Goal: Information Seeking & Learning: Learn about a topic

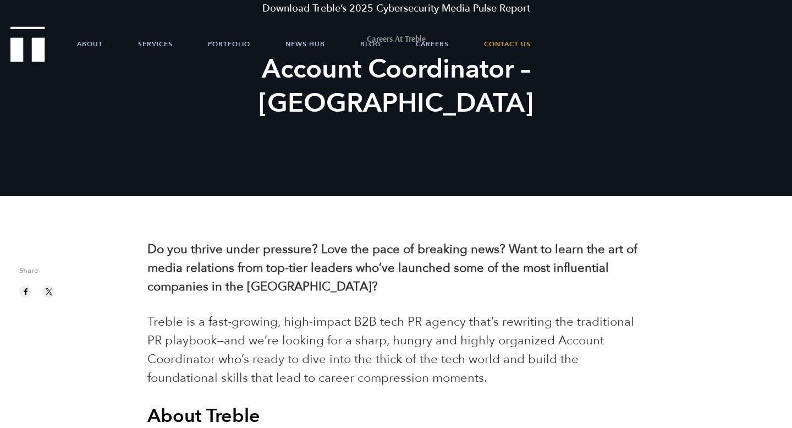
scroll to position [131, 0]
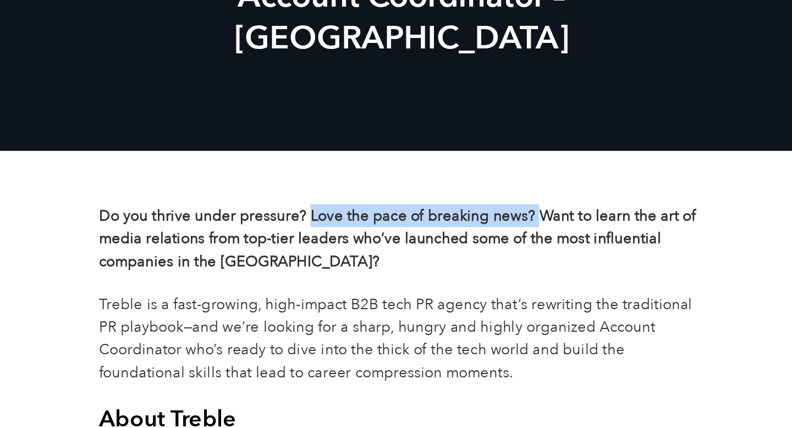
drag, startPoint x: 316, startPoint y: 209, endPoint x: 501, endPoint y: 218, distance: 186.1
click at [501, 218] on b "Do you thrive under pressure? Love the pace of breaking news? Want to learn the…" at bounding box center [392, 230] width 490 height 54
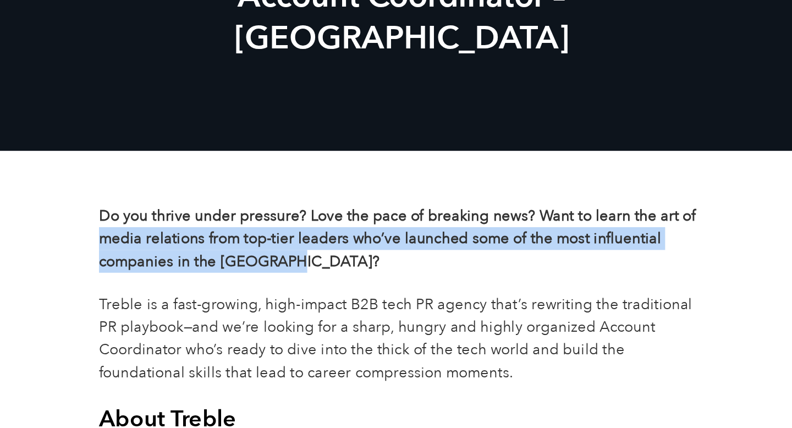
drag, startPoint x: 158, startPoint y: 227, endPoint x: 333, endPoint y: 251, distance: 175.9
click at [333, 251] on p "Do you thrive under pressure? Love the pace of breaking news? Want to learn the…" at bounding box center [395, 230] width 497 height 56
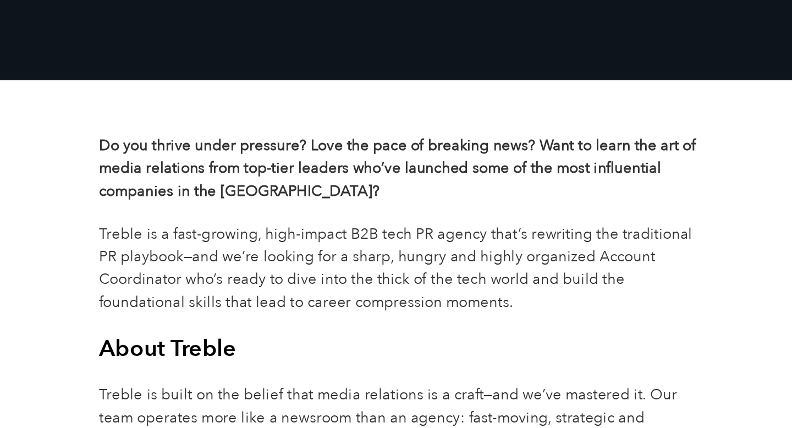
scroll to position [157, 0]
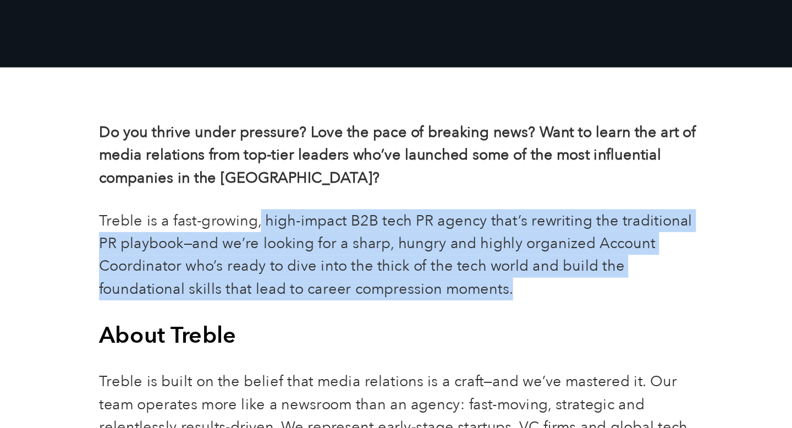
drag, startPoint x: 277, startPoint y: 263, endPoint x: 417, endPoint y: 308, distance: 146.8
click at [428, 308] on p "Treble is a fast-growing, high-impact B2B tech PR agency that’s rewriting the t…" at bounding box center [395, 286] width 497 height 75
click at [412, 308] on p "Treble is a fast-growing, high-impact B2B tech PR agency that’s rewriting the t…" at bounding box center [395, 286] width 497 height 75
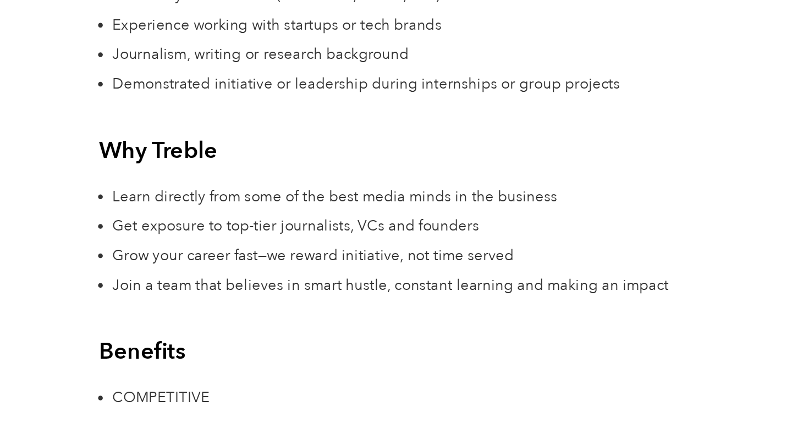
scroll to position [1625, 0]
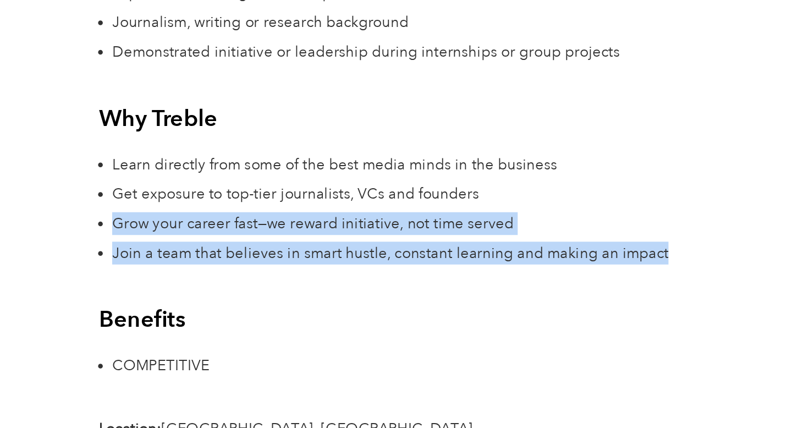
drag, startPoint x: 158, startPoint y: 260, endPoint x: 376, endPoint y: 301, distance: 221.5
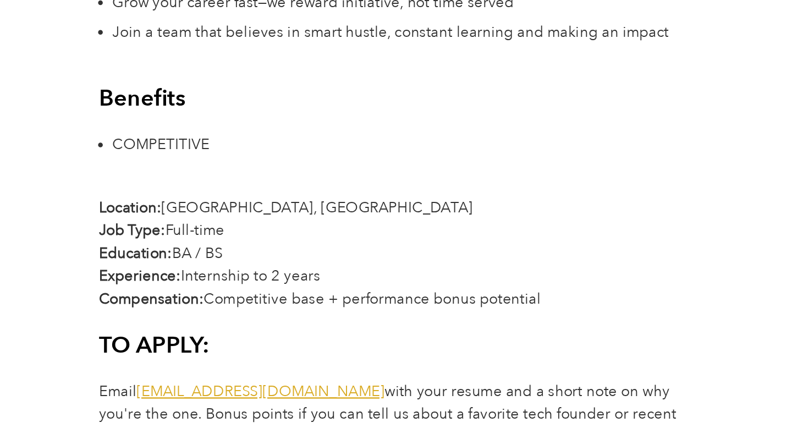
scroll to position [1809, 0]
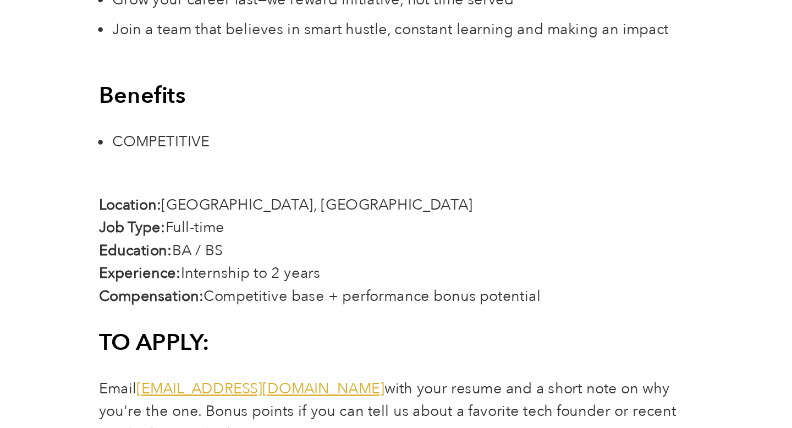
drag, startPoint x: 203, startPoint y: 251, endPoint x: 252, endPoint y: 278, distance: 55.9
click at [253, 278] on p "Location: [GEOGRAPHIC_DATA], [GEOGRAPHIC_DATA] Job Type: [DEMOGRAPHIC_DATA] Edu…" at bounding box center [395, 281] width 497 height 93
click at [252, 278] on p "Location: [GEOGRAPHIC_DATA], [GEOGRAPHIC_DATA] Job Type: [DEMOGRAPHIC_DATA] Edu…" at bounding box center [395, 281] width 497 height 93
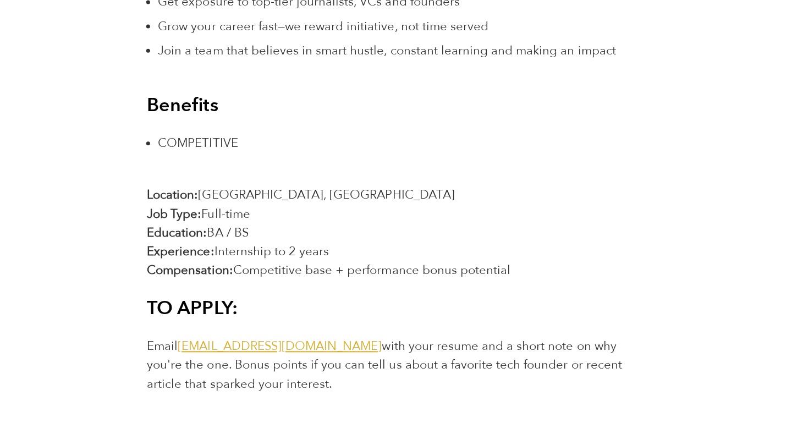
scroll to position [1858, 0]
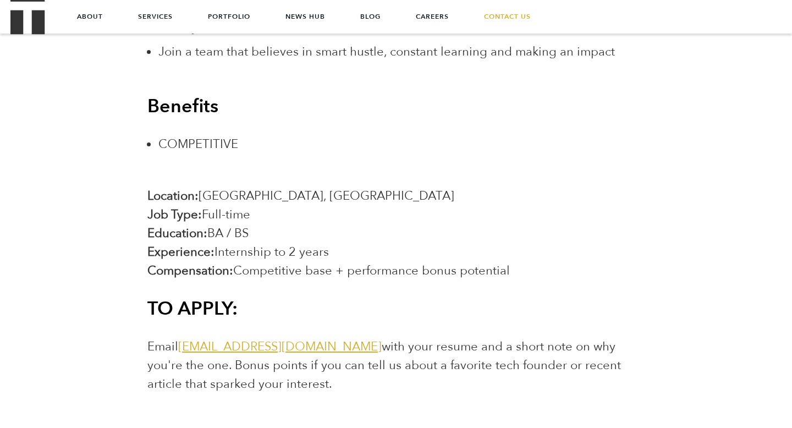
drag, startPoint x: 206, startPoint y: 252, endPoint x: 360, endPoint y: 258, distance: 154.1
click at [357, 257] on p "Location: [GEOGRAPHIC_DATA], [GEOGRAPHIC_DATA] Job Type: [DEMOGRAPHIC_DATA] Edu…" at bounding box center [395, 232] width 497 height 93
click at [360, 258] on p "Location: [GEOGRAPHIC_DATA], [GEOGRAPHIC_DATA] Job Type: [DEMOGRAPHIC_DATA] Edu…" at bounding box center [395, 232] width 497 height 93
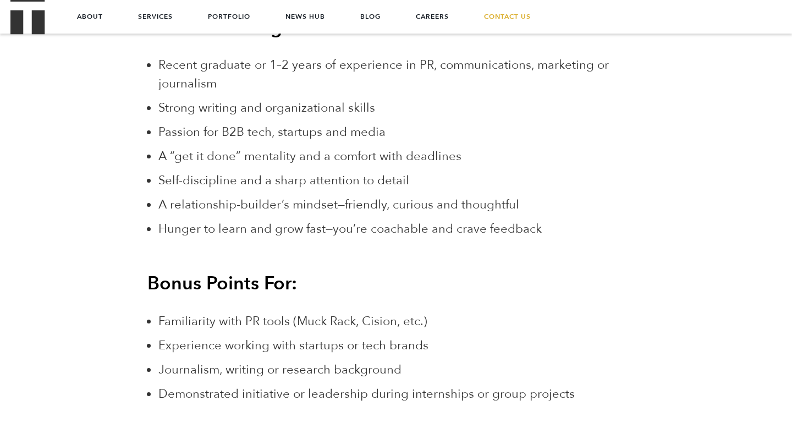
scroll to position [1264, 0]
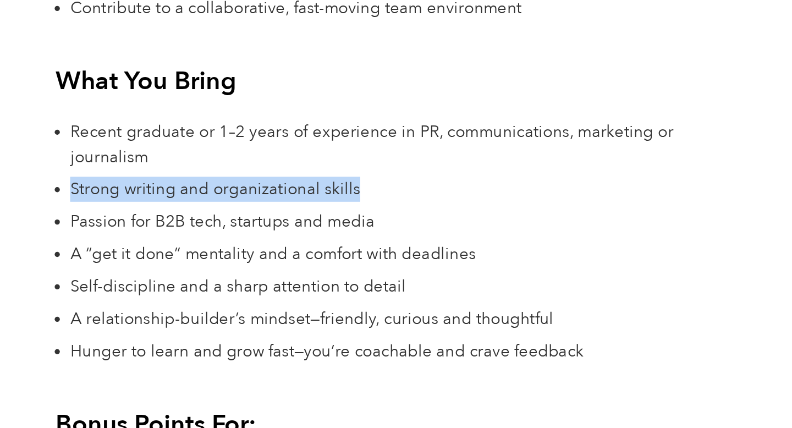
drag, startPoint x: 142, startPoint y: 192, endPoint x: 252, endPoint y: 214, distance: 111.7
click at [255, 213] on div "Do you thrive under pressure? Love the pace of breaking news? Want to learn the…" at bounding box center [395, 36] width 513 height 1934
click at [252, 214] on span "Passion for B2B tech, startups and media" at bounding box center [271, 218] width 227 height 16
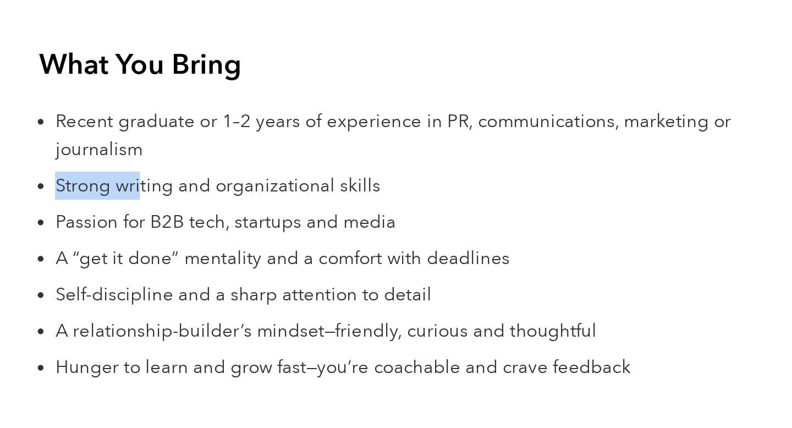
drag, startPoint x: 157, startPoint y: 193, endPoint x: 218, endPoint y: 200, distance: 61.4
click at [218, 199] on div "Do you thrive under pressure? Love the pace of breaking news? Want to learn the…" at bounding box center [395, 36] width 513 height 1934
click at [218, 200] on span "Strong writing and organizational skills" at bounding box center [266, 194] width 217 height 16
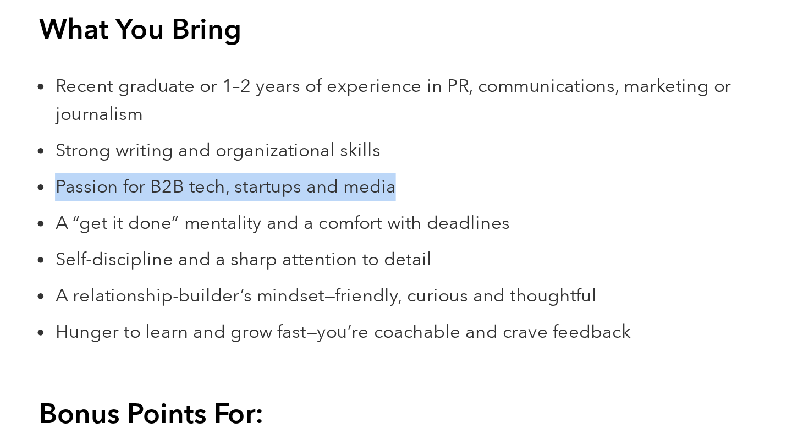
drag, startPoint x: 159, startPoint y: 216, endPoint x: 389, endPoint y: 214, distance: 230.4
click at [389, 214] on li "Passion for B2B tech, startups and media" at bounding box center [401, 218] width 486 height 19
drag, startPoint x: 381, startPoint y: 219, endPoint x: 159, endPoint y: 222, distance: 221.1
click at [159, 222] on span "Passion for B2B tech, startups and media" at bounding box center [271, 218] width 227 height 16
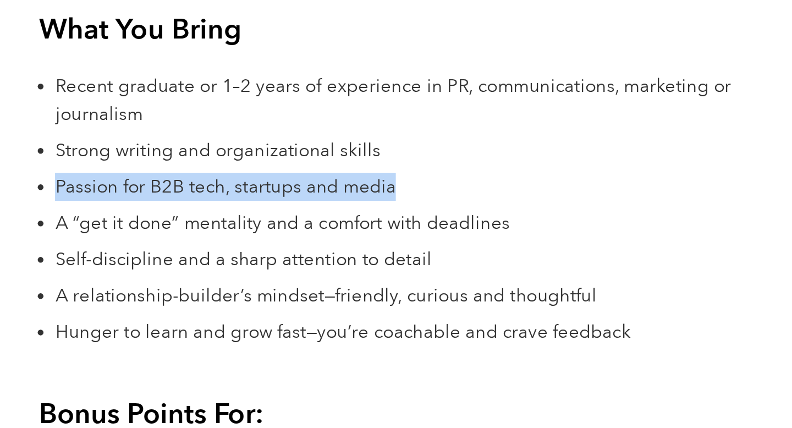
click at [159, 222] on span "Passion for B2B tech, startups and media" at bounding box center [271, 218] width 227 height 16
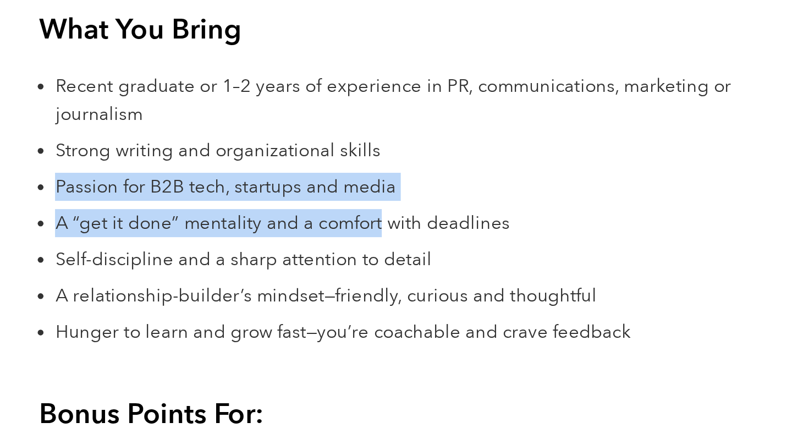
drag, startPoint x: 159, startPoint y: 222, endPoint x: 345, endPoint y: 237, distance: 186.0
click at [345, 237] on ul "Recent graduate or 1–2 years of experience in PR, communications, marketing or …" at bounding box center [401, 233] width 486 height 183
click at [328, 238] on span "A “get it done” mentality and a comfort with deadlines" at bounding box center [309, 242] width 303 height 16
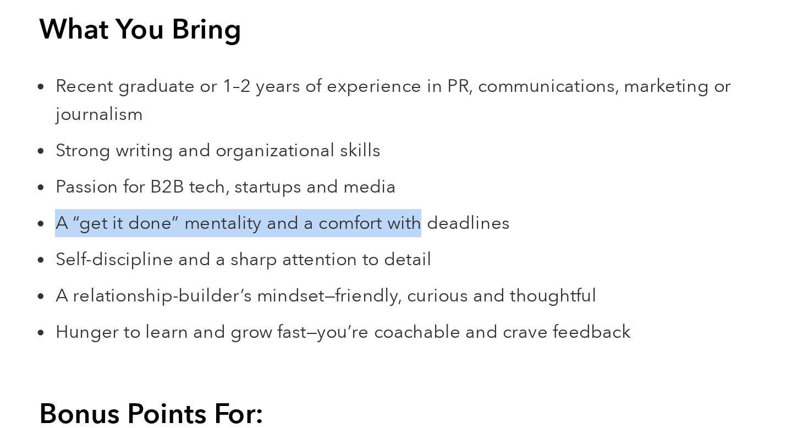
drag, startPoint x: 172, startPoint y: 243, endPoint x: 397, endPoint y: 251, distance: 225.1
click at [401, 249] on div "Do you thrive under pressure? Love the pace of breaking news? Want to learn the…" at bounding box center [395, 36] width 513 height 1934
click at [397, 251] on li "A “get it done” mentality and a comfort with deadlines" at bounding box center [401, 242] width 486 height 19
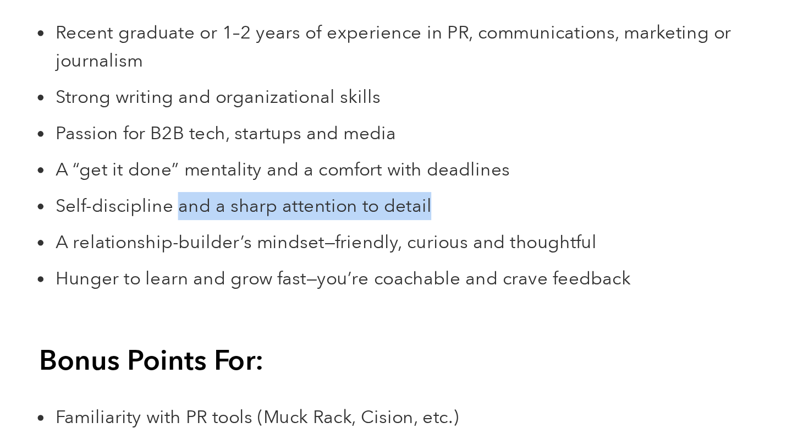
drag, startPoint x: 240, startPoint y: 266, endPoint x: 425, endPoint y: 271, distance: 184.3
click at [425, 271] on li "Self-discipline and a sharp attention to detail" at bounding box center [401, 266] width 486 height 19
drag, startPoint x: 422, startPoint y: 271, endPoint x: 161, endPoint y: 274, distance: 261.8
click at [161, 273] on li "Self-discipline and a sharp attention to detail" at bounding box center [401, 266] width 486 height 19
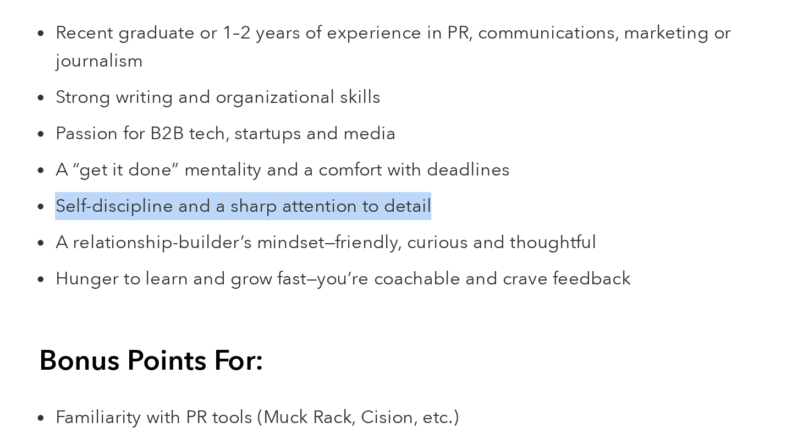
click at [161, 274] on span "Self-discipline and a sharp attention to detail" at bounding box center [283, 266] width 251 height 16
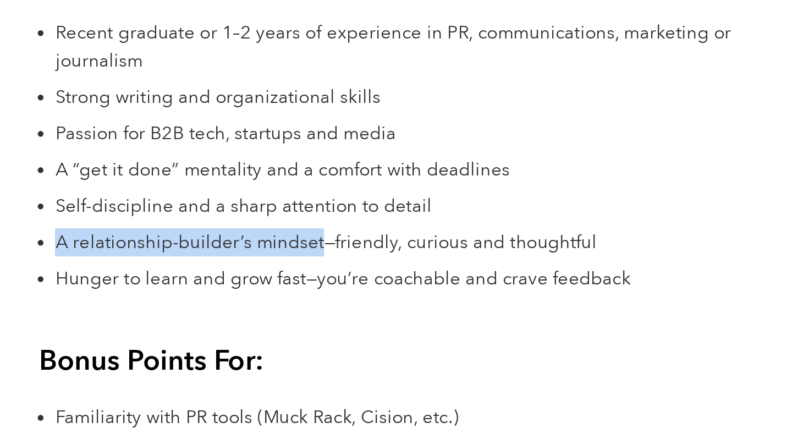
drag, startPoint x: 159, startPoint y: 295, endPoint x: 335, endPoint y: 295, distance: 175.4
click at [335, 295] on span "A relationship-builder’s mindset—friendly, curious and thoughtful" at bounding box center [338, 291] width 361 height 16
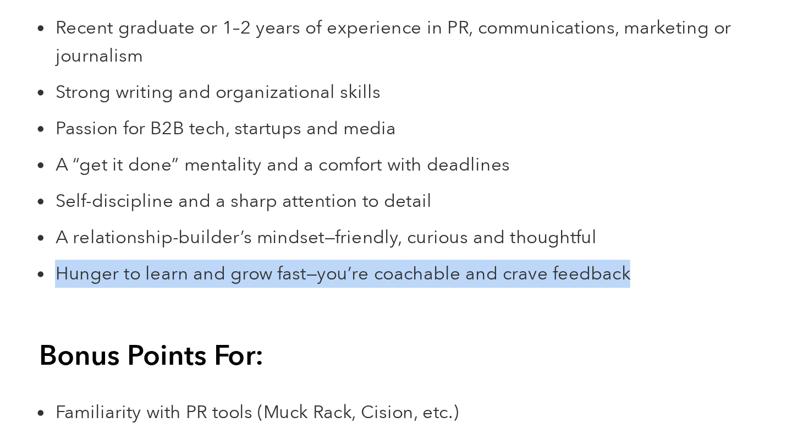
drag, startPoint x: 155, startPoint y: 318, endPoint x: 272, endPoint y: 332, distance: 117.4
click at [274, 332] on div "Do you thrive under pressure? Love the pace of breaking news? Want to learn the…" at bounding box center [395, 36] width 513 height 1934
click at [272, 332] on div "Do you thrive under pressure? Love the pace of breaking news? Want to learn the…" at bounding box center [395, 36] width 513 height 1934
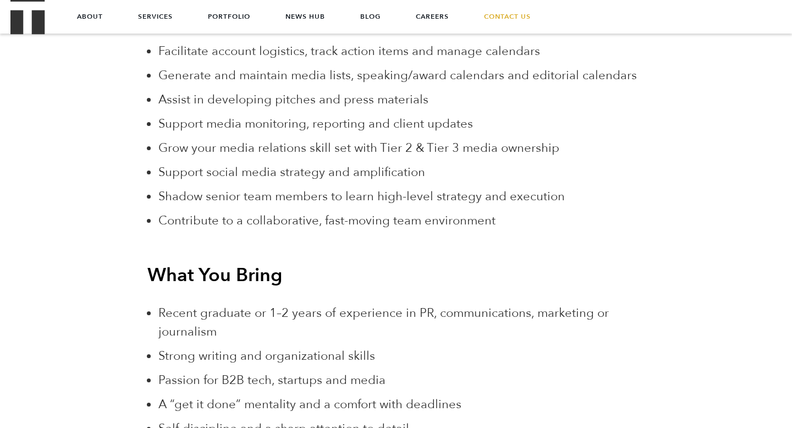
scroll to position [1023, 0]
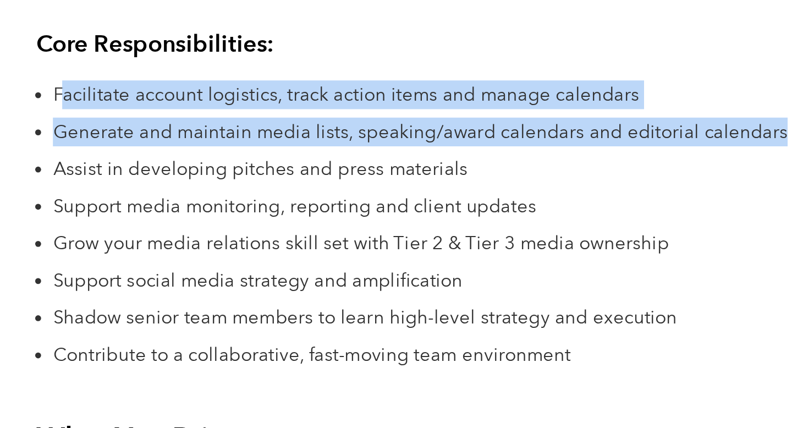
drag, startPoint x: 162, startPoint y: 130, endPoint x: 305, endPoint y: 169, distance: 148.1
click at [305, 169] on ul "Facilitate account logistics, track action items and manage calendars Generate …" at bounding box center [401, 216] width 486 height 188
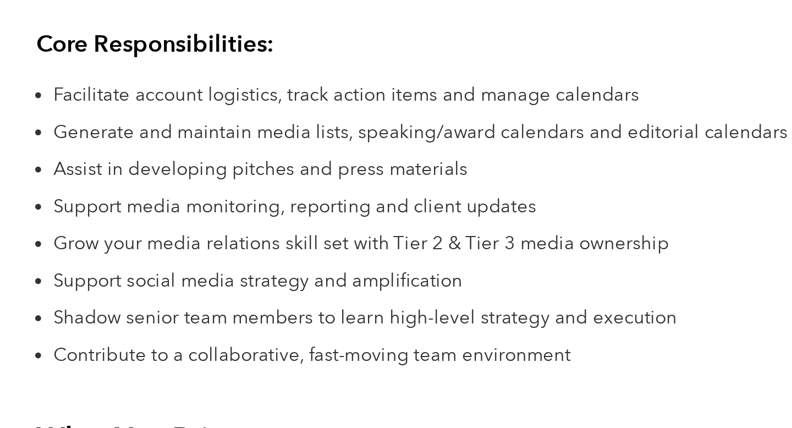
click at [304, 170] on li "Assist in developing pitches and press materials" at bounding box center [401, 179] width 486 height 19
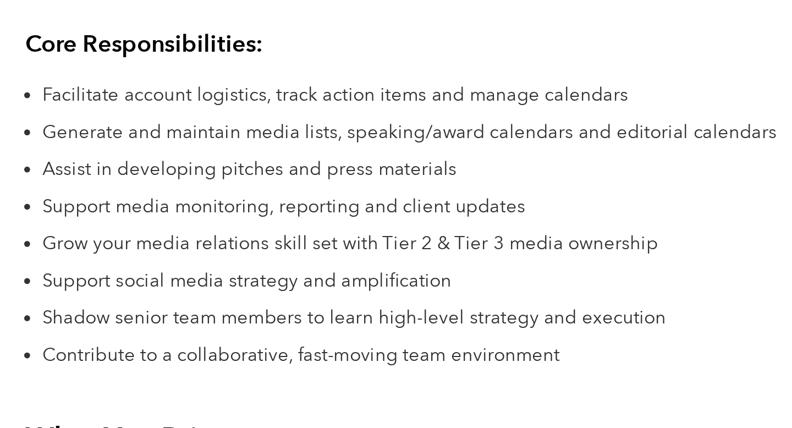
click at [158, 188] on li "Assist in developing pitches and press materials" at bounding box center [401, 179] width 486 height 19
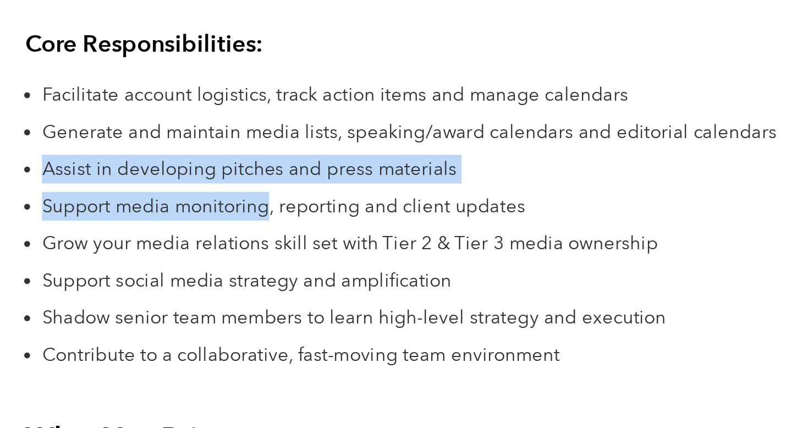
drag, startPoint x: 158, startPoint y: 188, endPoint x: 287, endPoint y: 212, distance: 130.9
click at [291, 211] on ul "Facilitate account logistics, track action items and manage calendars Generate …" at bounding box center [401, 216] width 486 height 188
click at [287, 212] on li "Support media monitoring, reporting and client updates" at bounding box center [401, 203] width 486 height 19
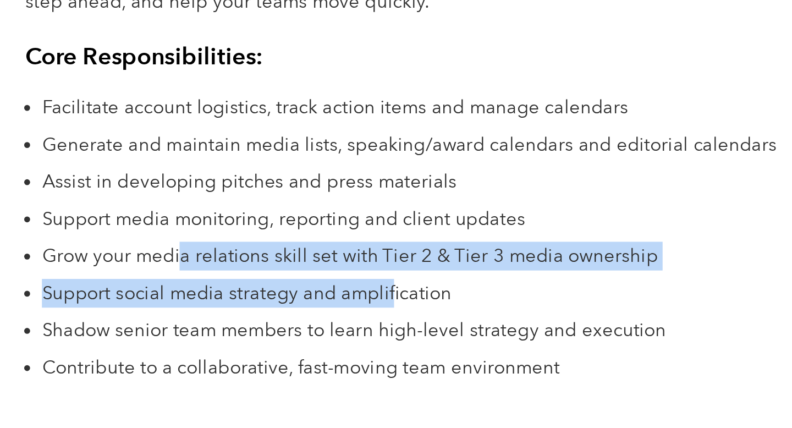
drag, startPoint x: 248, startPoint y: 227, endPoint x: 384, endPoint y: 252, distance: 138.7
click at [386, 252] on ul "Facilitate account logistics, track action items and manage calendars Generate …" at bounding box center [401, 216] width 486 height 188
click at [384, 252] on span "Support social media strategy and amplification" at bounding box center [291, 252] width 267 height 16
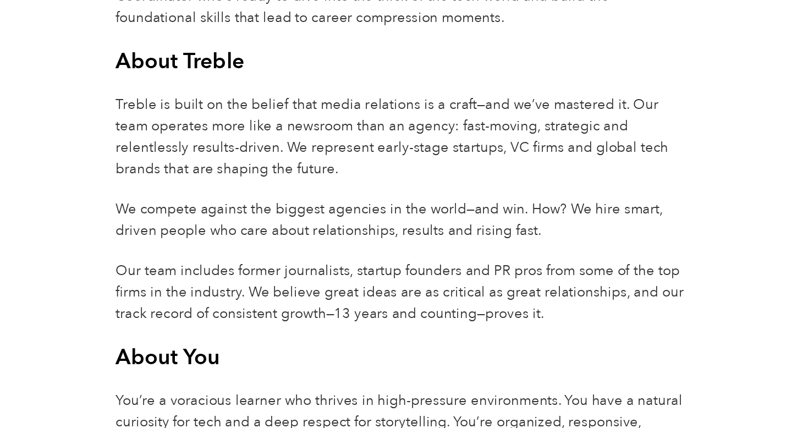
scroll to position [401, 0]
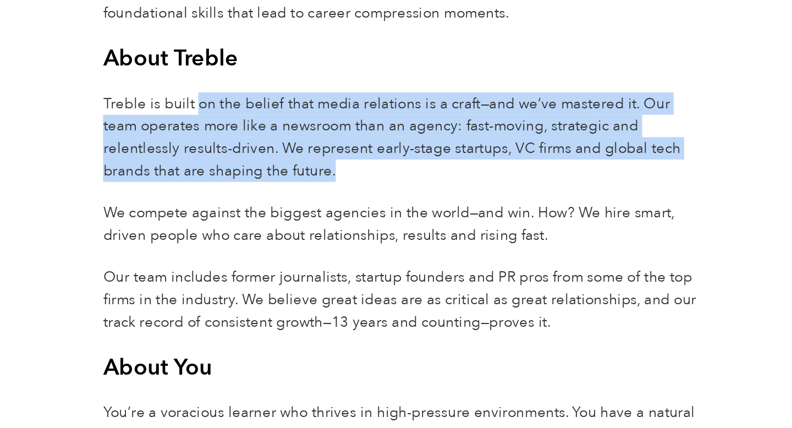
drag, startPoint x: 228, startPoint y: 150, endPoint x: 312, endPoint y: 197, distance: 96.2
click at [312, 197] on p "Treble is built on the belief that media relations is a craft—and we’ve mastere…" at bounding box center [395, 173] width 497 height 75
click at [311, 197] on p "Treble is built on the belief that media relations is a craft—and we’ve mastere…" at bounding box center [395, 173] width 497 height 75
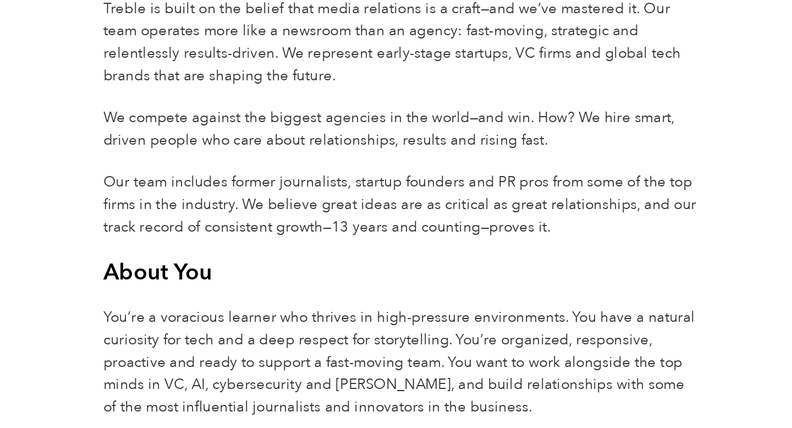
scroll to position [478, 0]
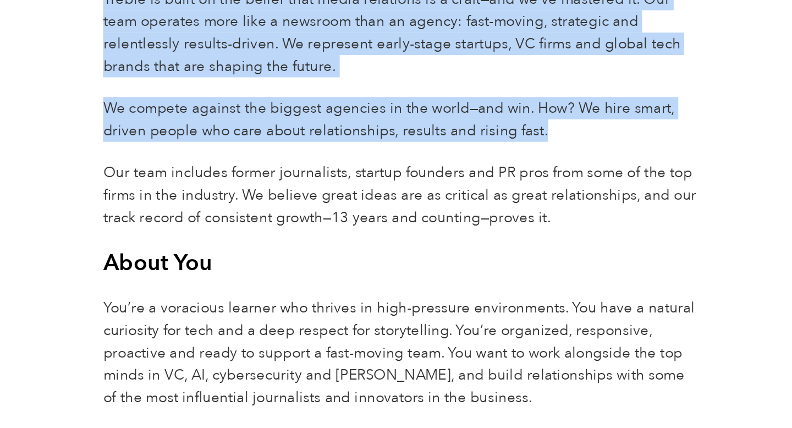
drag, startPoint x: 125, startPoint y: 161, endPoint x: 494, endPoint y: 193, distance: 370.4
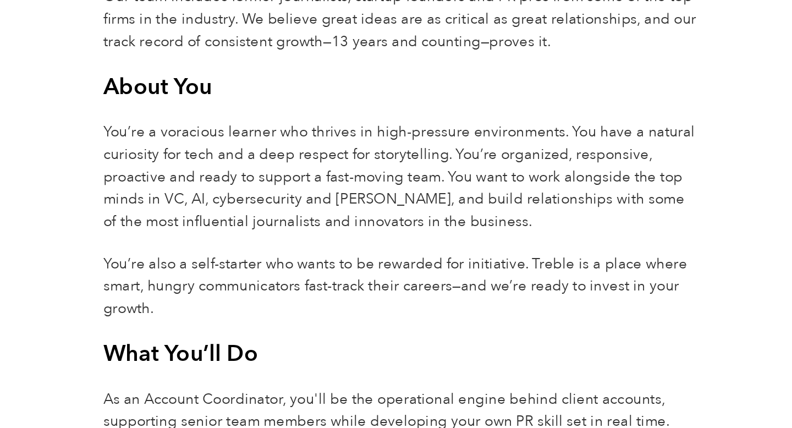
scroll to position [627, 0]
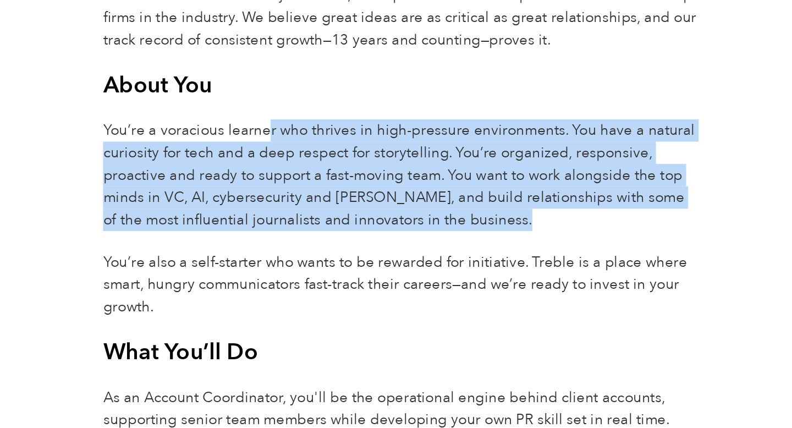
drag, startPoint x: 285, startPoint y: 180, endPoint x: 448, endPoint y: 268, distance: 184.8
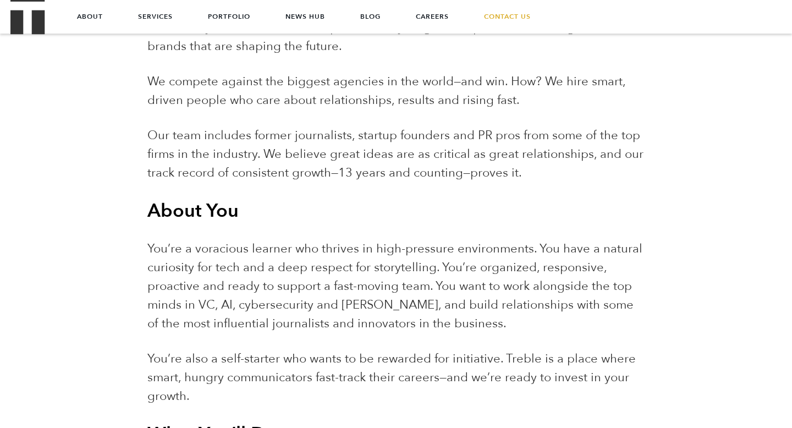
scroll to position [518, 0]
